Goal: Check status

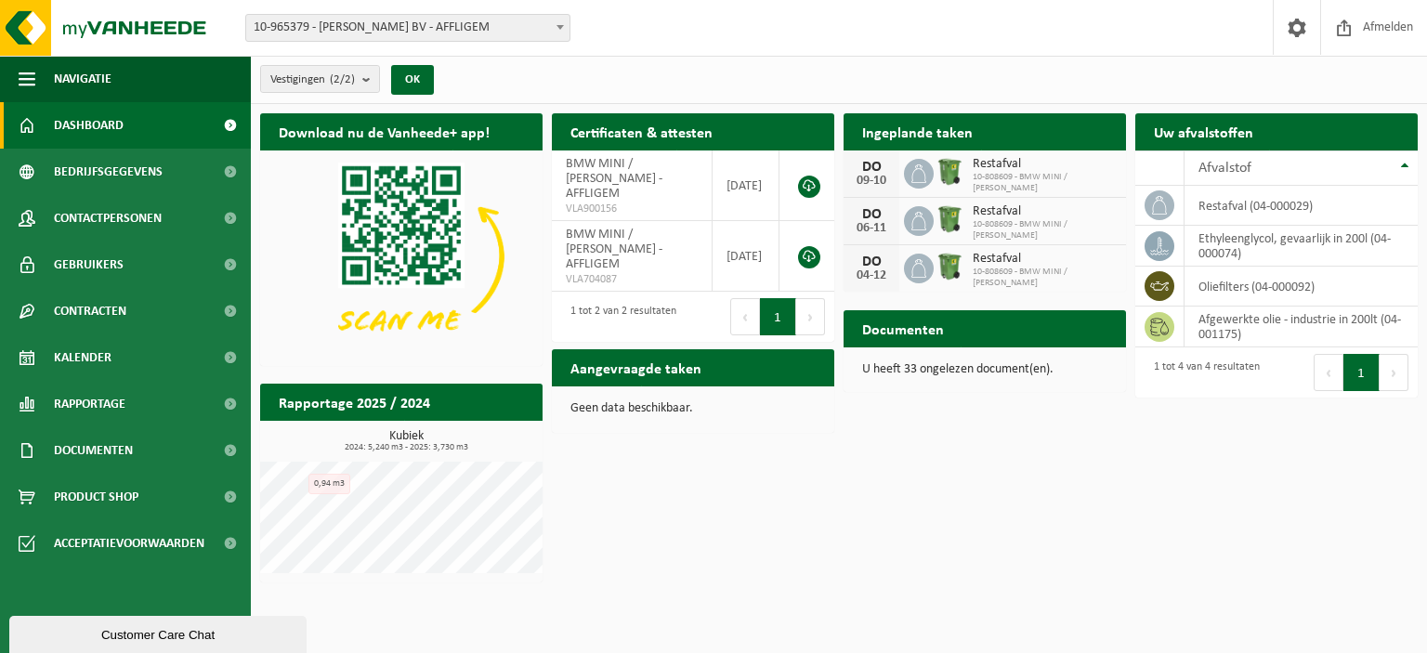
click at [859, 167] on div "DO" at bounding box center [871, 167] width 37 height 15
click at [918, 59] on div "Vestigingen (2/2) Alles selecteren Alles deselecteren Actieve selecteren [PERSO…" at bounding box center [839, 80] width 1176 height 48
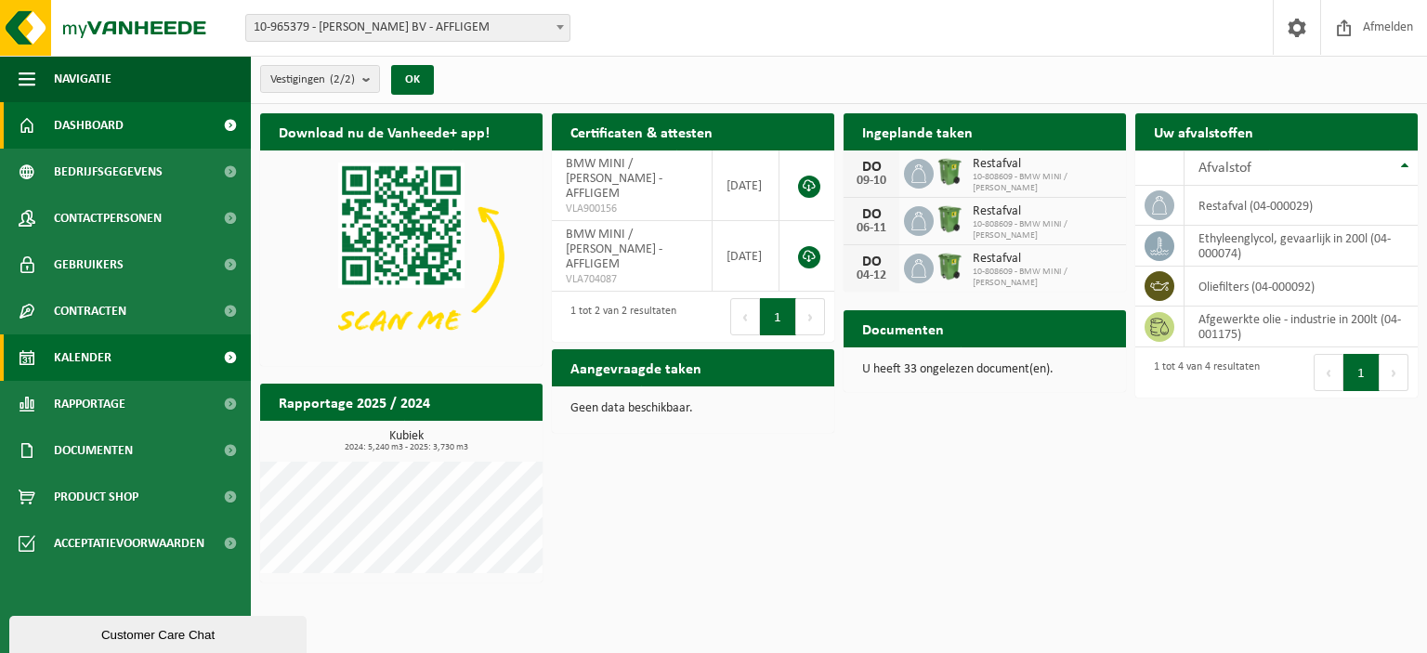
click at [98, 345] on span "Kalender" at bounding box center [83, 358] width 58 height 46
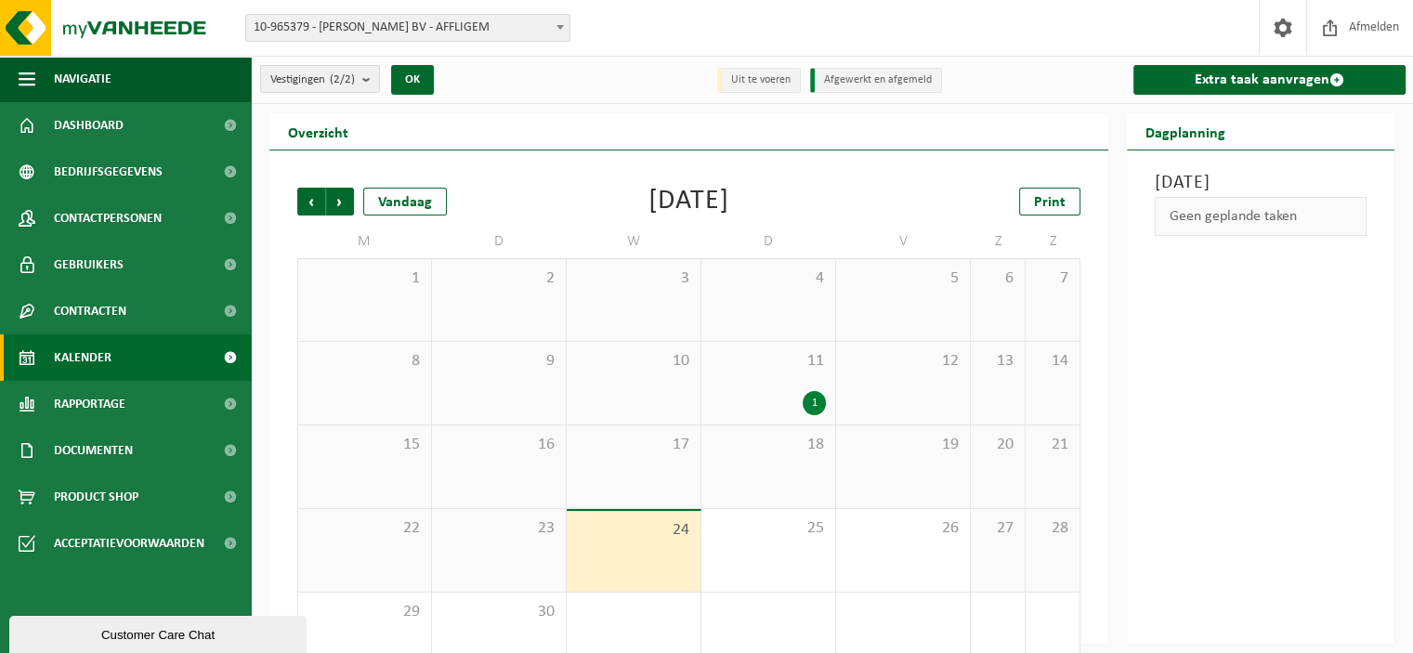
scroll to position [41, 0]
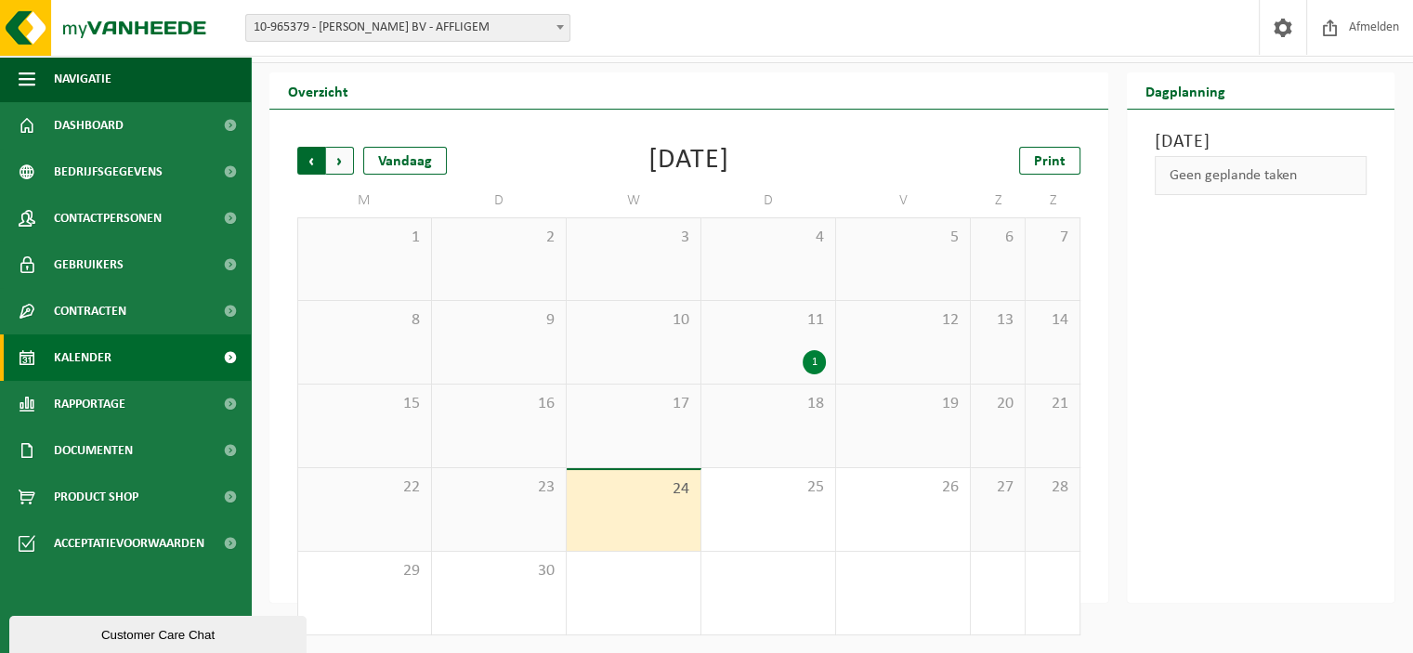
click at [346, 156] on span "Volgende" at bounding box center [340, 161] width 28 height 28
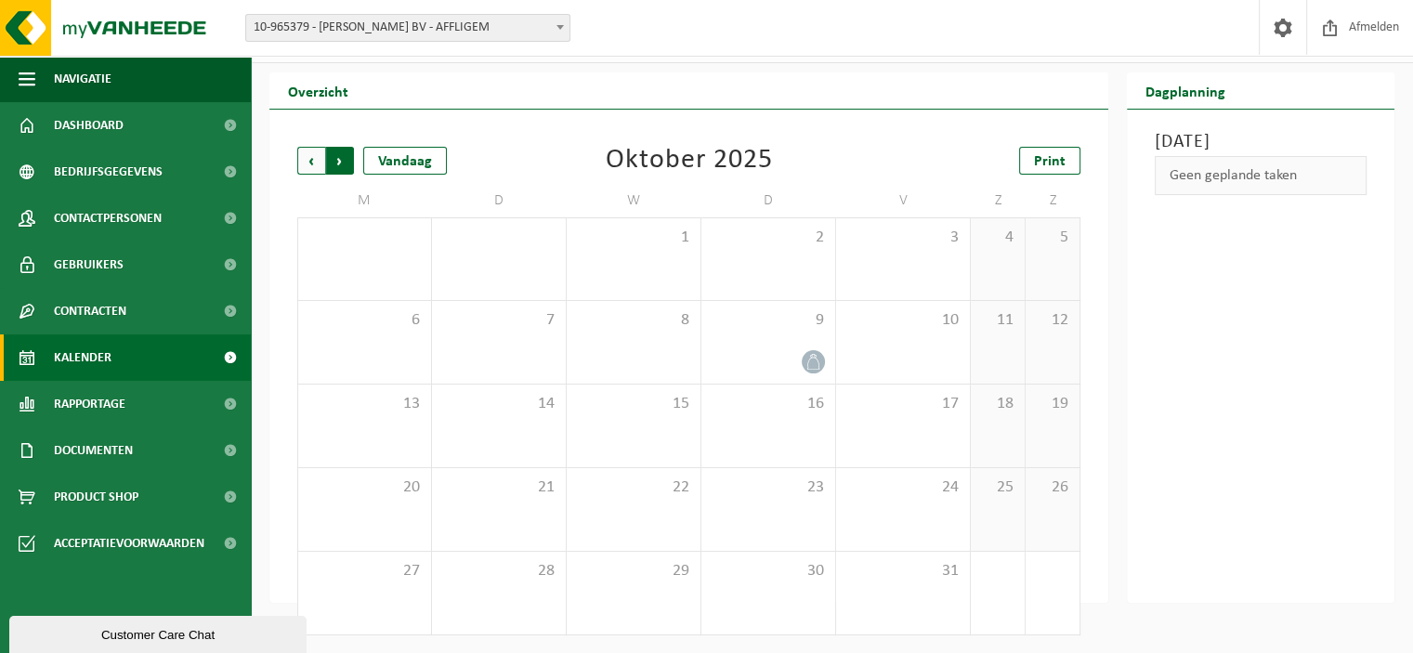
click at [306, 160] on span "Vorige" at bounding box center [311, 161] width 28 height 28
